Goal: Task Accomplishment & Management: Manage account settings

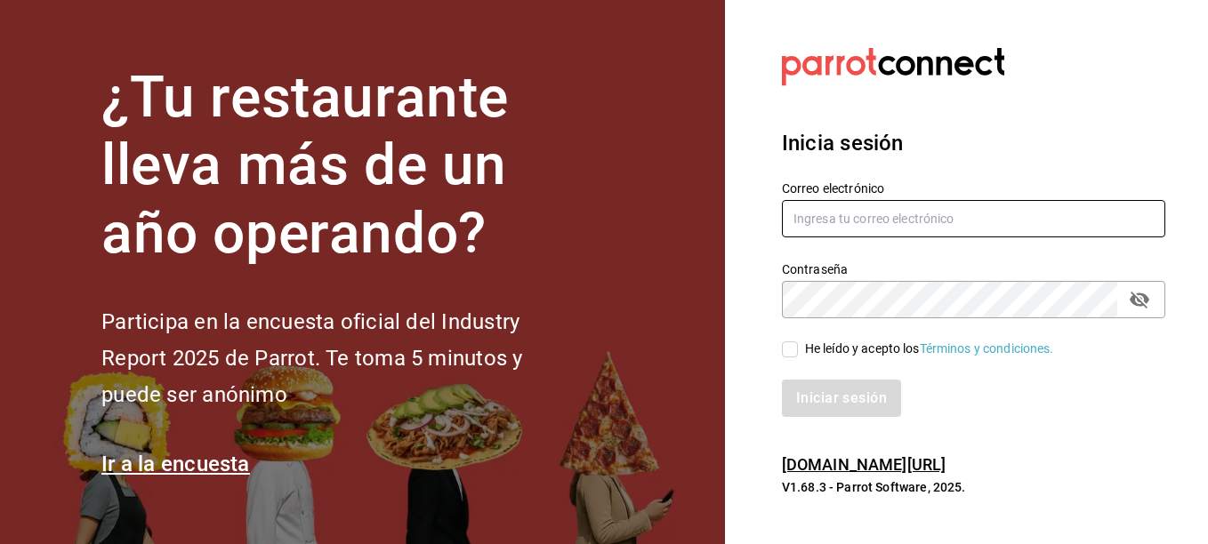
click at [856, 205] on input "text" at bounding box center [973, 218] width 383 height 37
type input "[EMAIL_ADDRESS][DOMAIN_NAME]"
click at [792, 351] on input "He leído y acepto los Términos y condiciones." at bounding box center [790, 350] width 16 height 16
checkbox input "true"
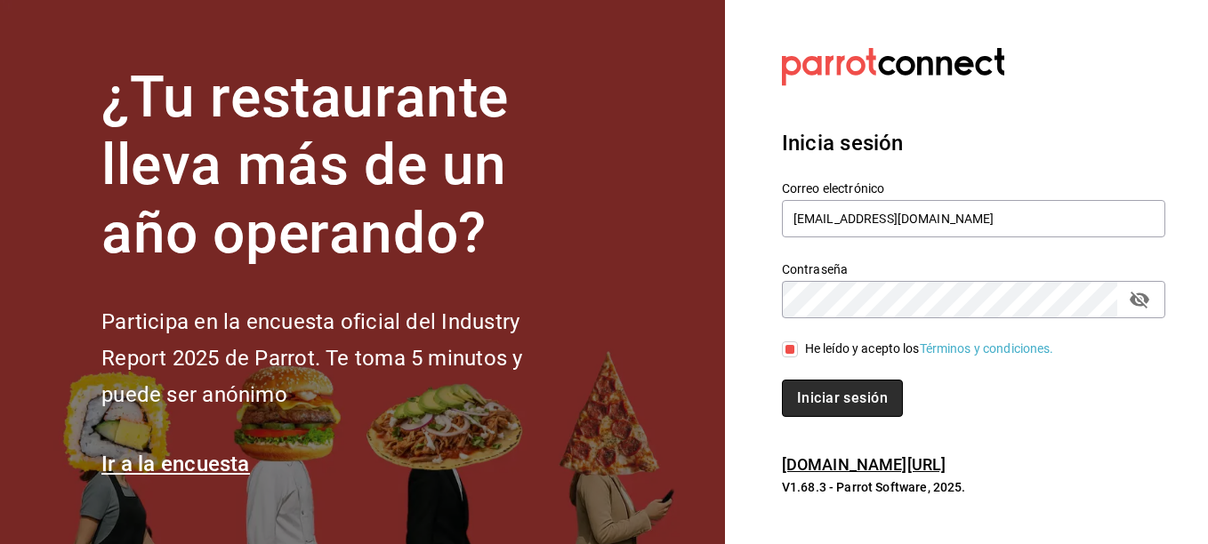
click at [858, 386] on button "Iniciar sesión" at bounding box center [842, 398] width 121 height 37
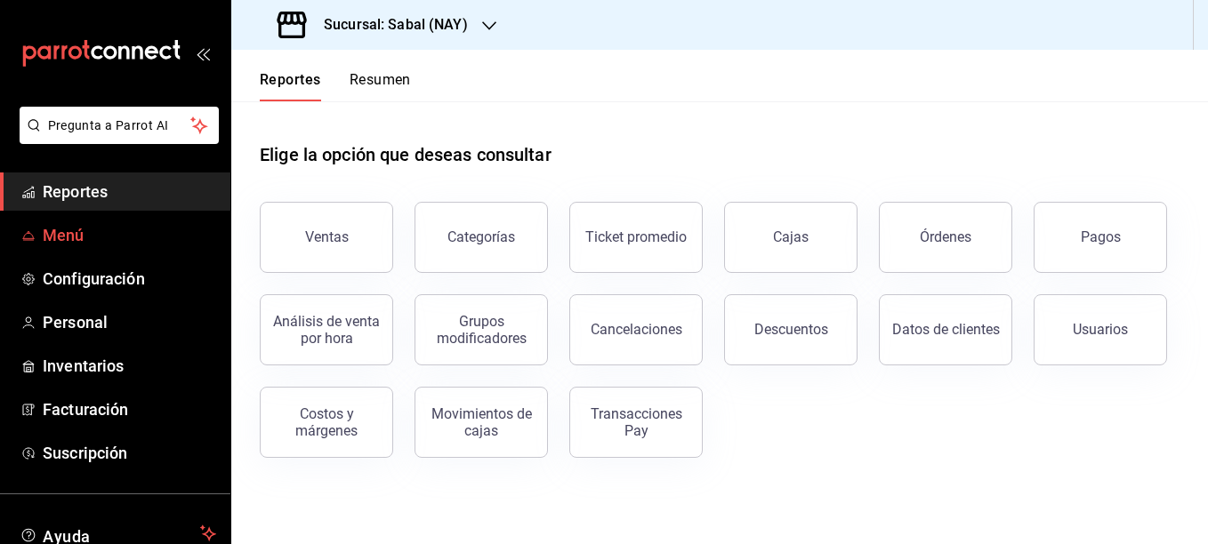
click at [105, 227] on span "Menú" at bounding box center [129, 235] width 173 height 24
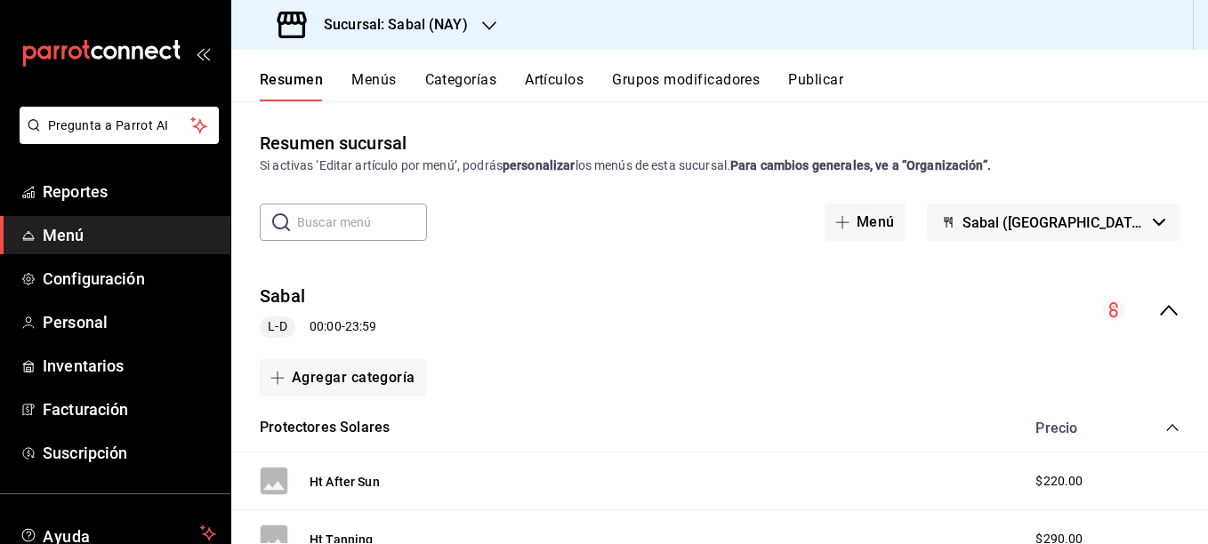
click at [561, 79] on button "Artículos" at bounding box center [554, 86] width 59 height 30
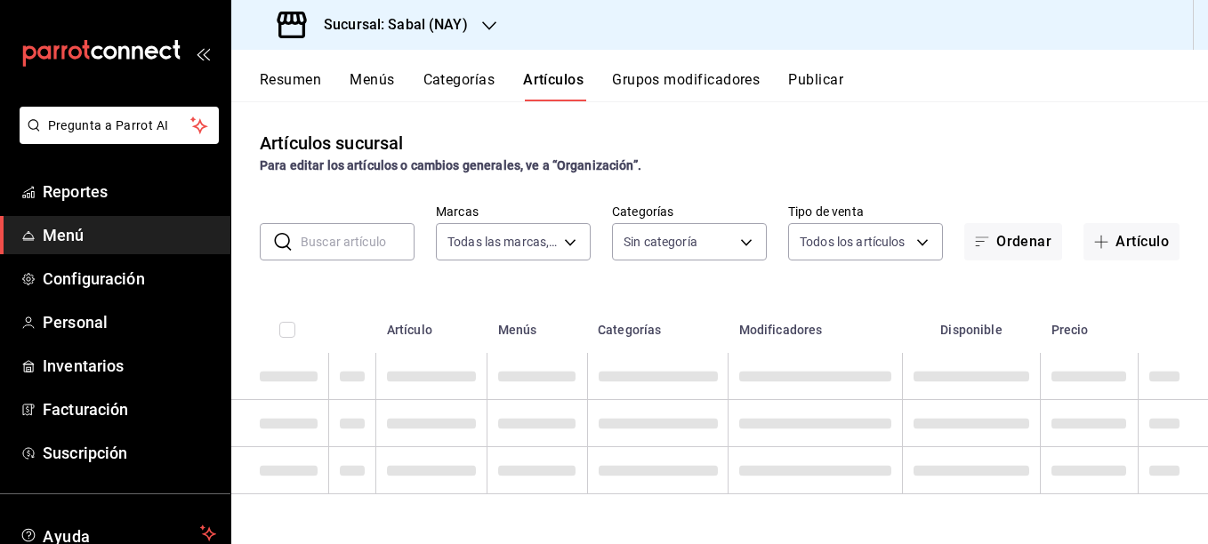
type input "7bb9fc4a-963e-4e00-9402-9ac56289446f"
type input "bed2594b-a15d-4bd4-87ff-97f97ee034ef,89ba1751-3de3-413f-a6d3-d357b79ae5de,3a12d…"
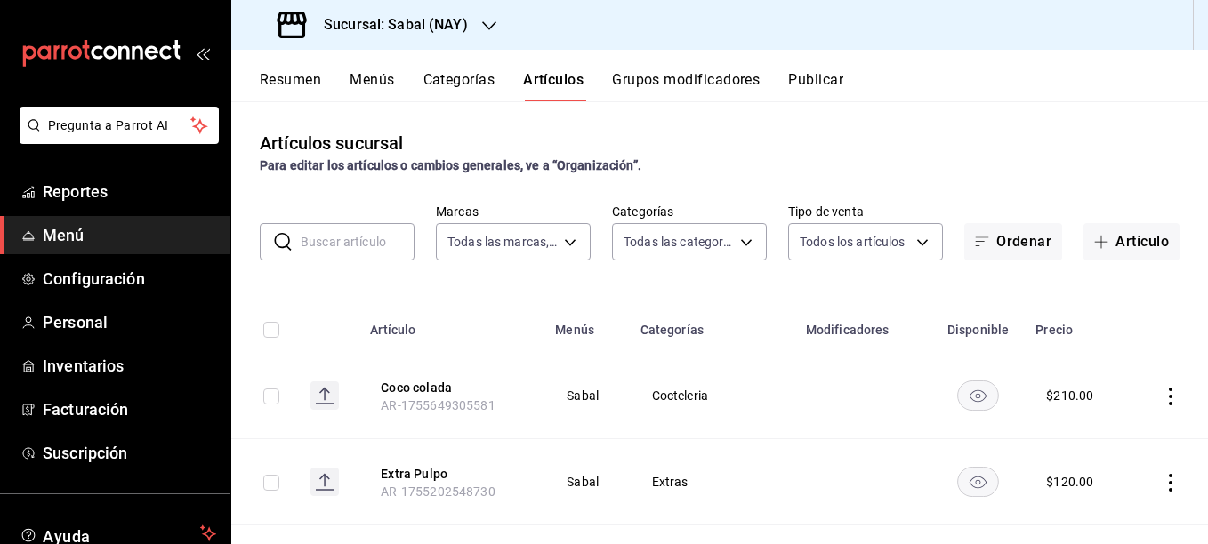
click at [354, 240] on input "text" at bounding box center [358, 242] width 114 height 36
type input "v"
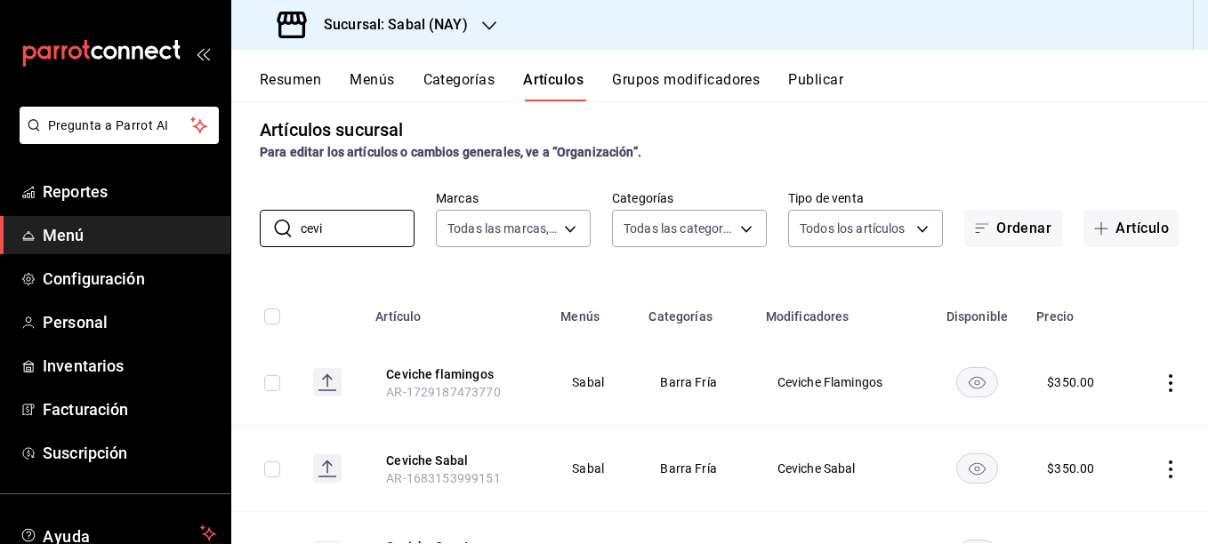
scroll to position [110, 0]
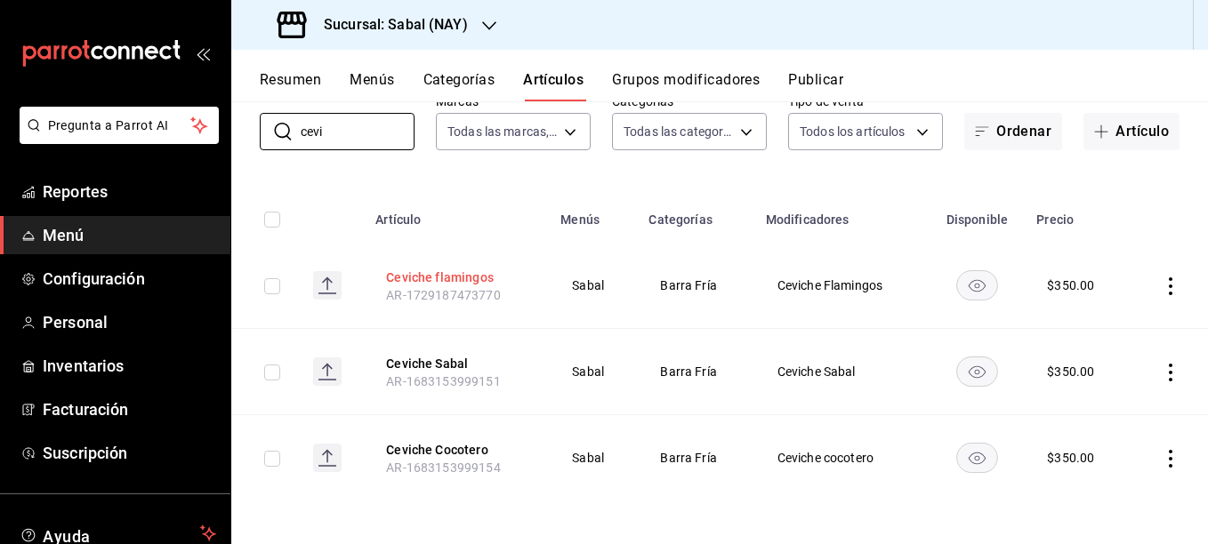
type input "cevi"
click at [464, 282] on button "Ceviche flamingos" at bounding box center [457, 278] width 142 height 18
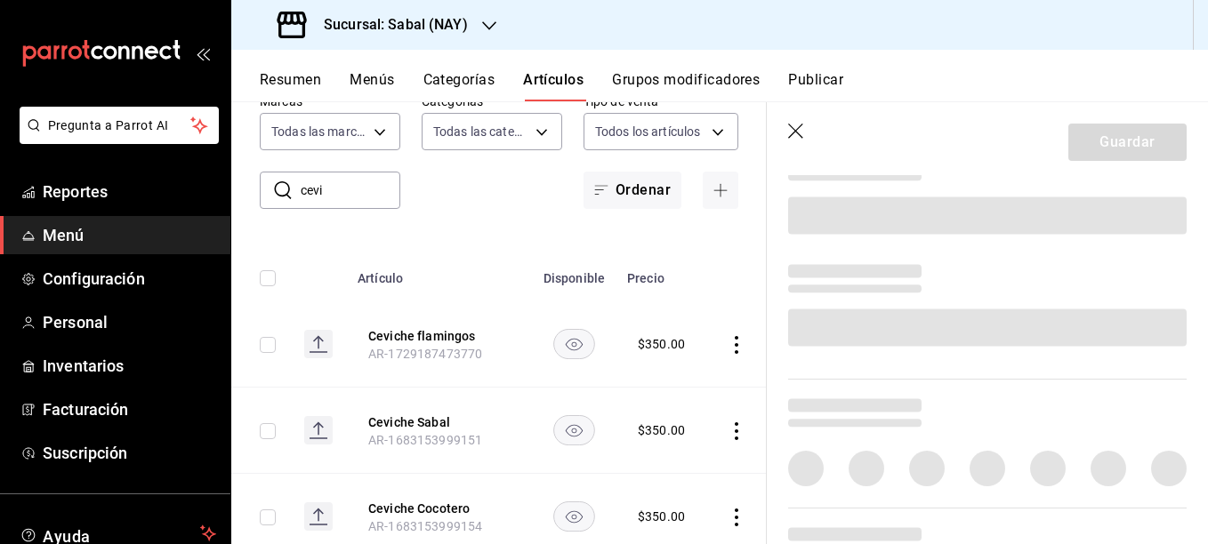
scroll to position [734, 0]
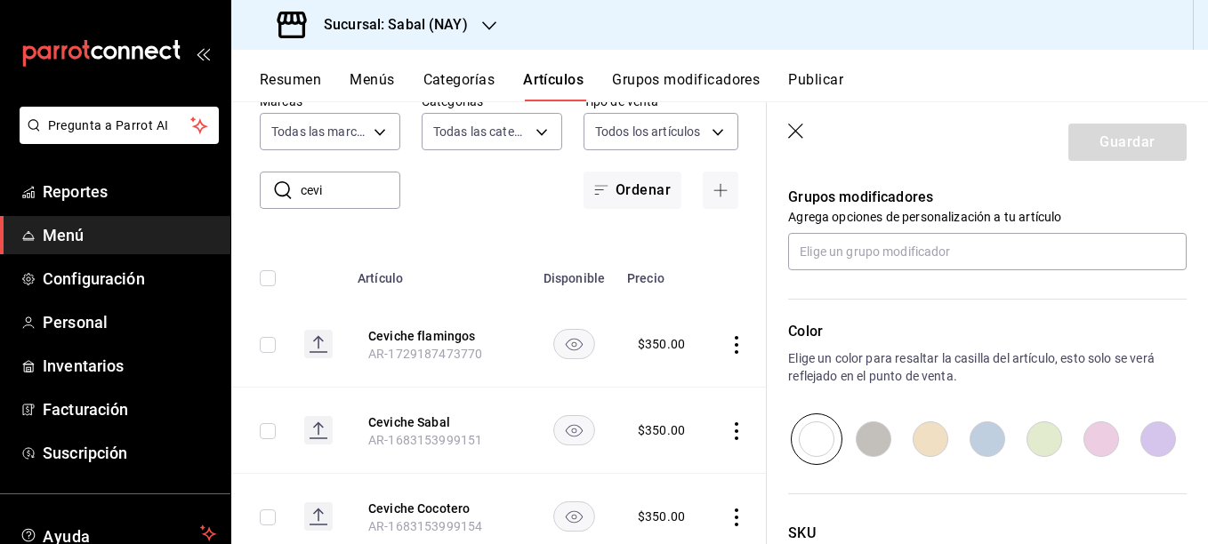
type input "$350.00"
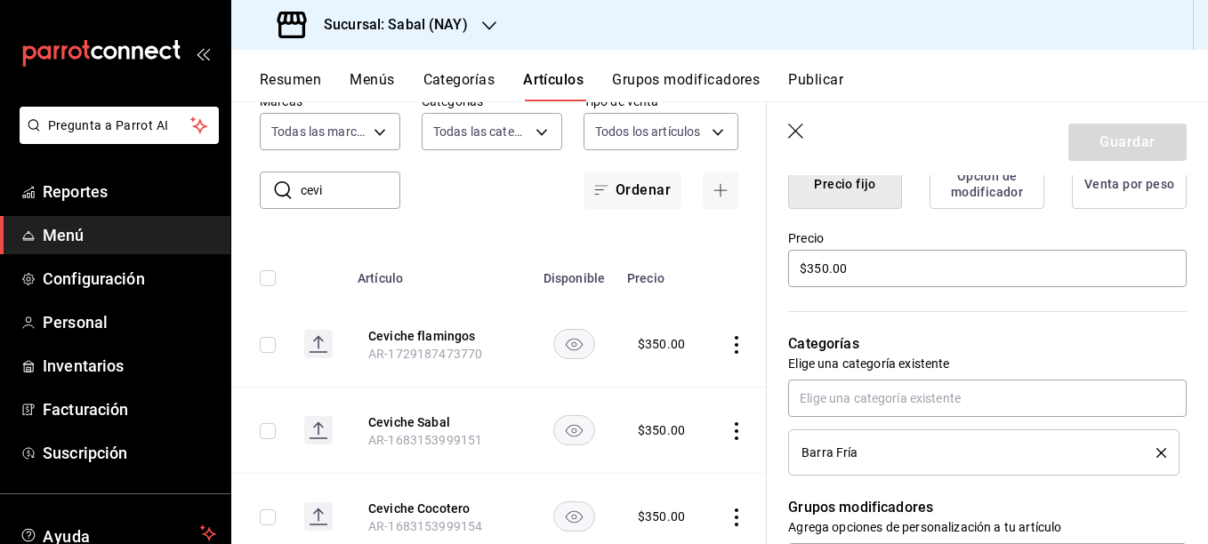
scroll to position [0, 0]
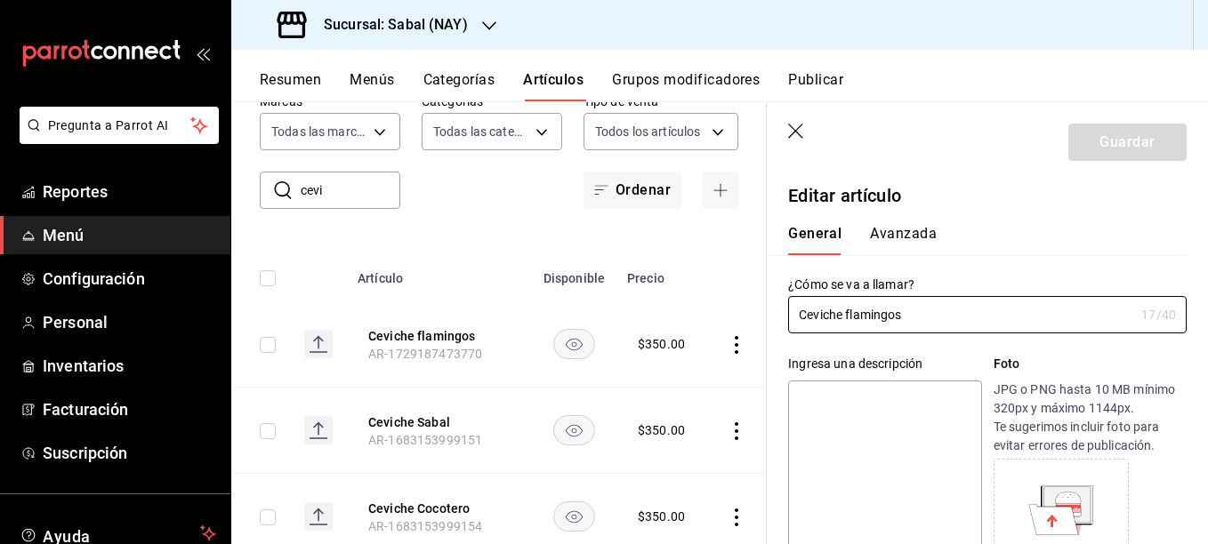
click at [797, 131] on icon "button" at bounding box center [797, 133] width 18 height 18
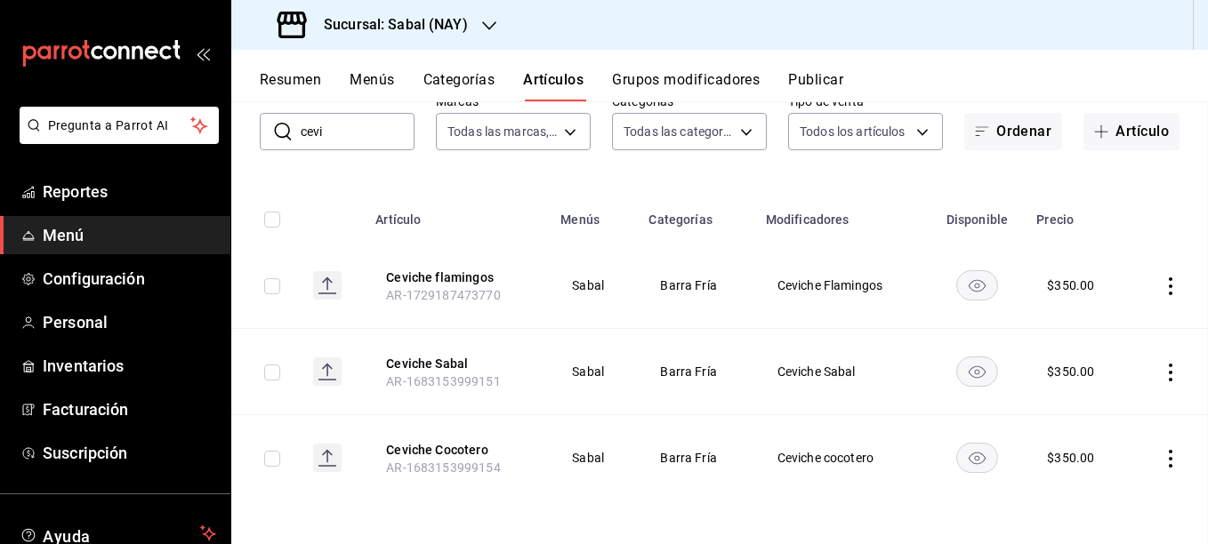
scroll to position [52, 0]
